Goal: Check status: Check status

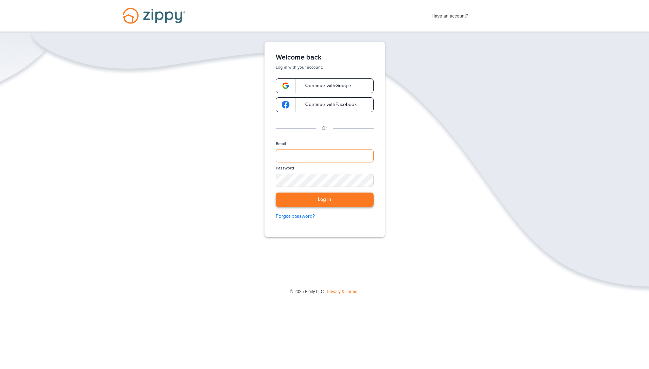
type input "**********"
click at [302, 199] on button "Log in" at bounding box center [325, 200] width 98 height 14
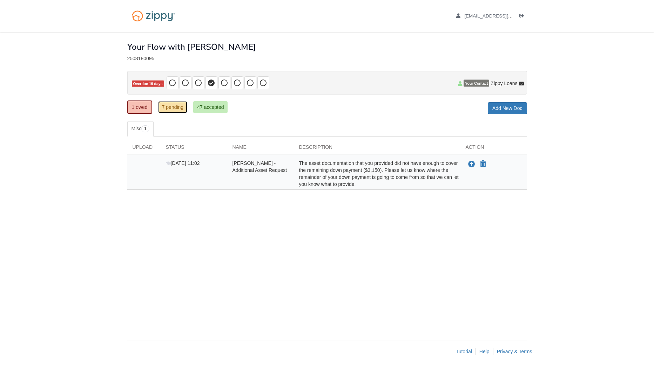
click at [174, 107] on link "7 pending" at bounding box center [172, 107] width 29 height 12
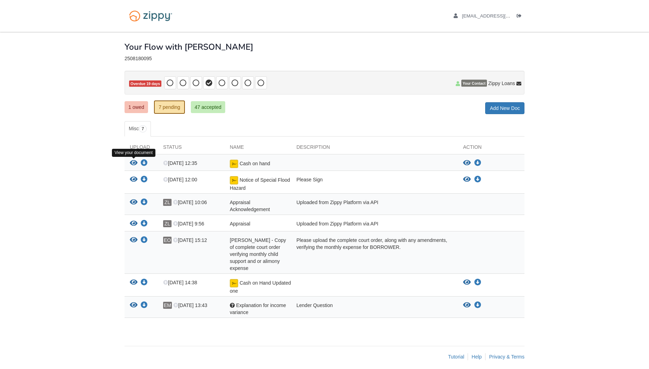
click at [132, 161] on icon "View Cash on hand" at bounding box center [134, 163] width 8 height 7
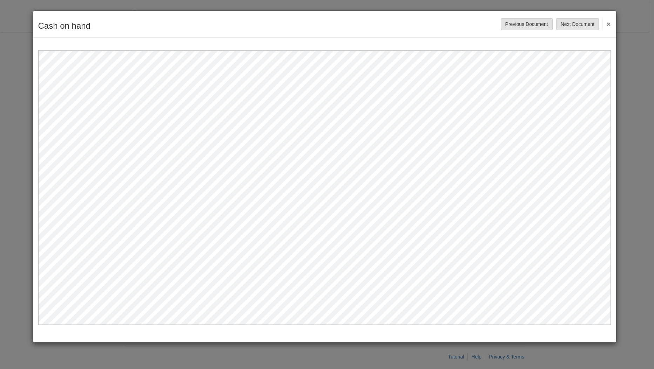
click at [606, 21] on button "×" at bounding box center [606, 24] width 8 height 13
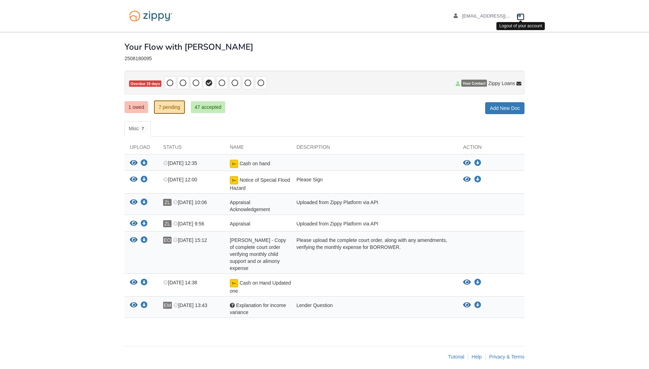
click at [520, 14] on icon "Log out" at bounding box center [518, 16] width 5 height 5
